Goal: Task Accomplishment & Management: Use online tool/utility

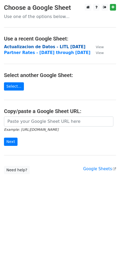
click at [18, 48] on strong "Actualizacion de Datos - LITL [DATE]" at bounding box center [44, 47] width 81 height 5
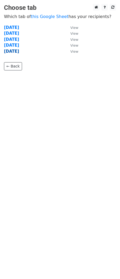
click at [16, 50] on strong "Sep 11" at bounding box center [11, 51] width 15 height 5
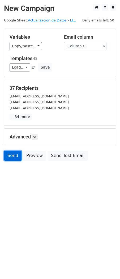
click at [11, 156] on link "Send" at bounding box center [12, 156] width 17 height 10
click at [12, 157] on link "Send" at bounding box center [12, 156] width 17 height 10
drag, startPoint x: 13, startPoint y: 156, endPoint x: 11, endPoint y: 159, distance: 4.4
click at [13, 156] on link "Send" at bounding box center [12, 156] width 17 height 10
